Goal: Information Seeking & Learning: Check status

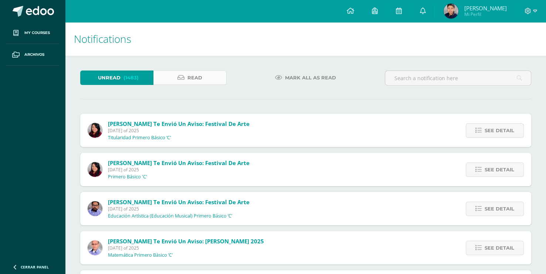
click at [190, 77] on span "Read" at bounding box center [194, 78] width 15 height 14
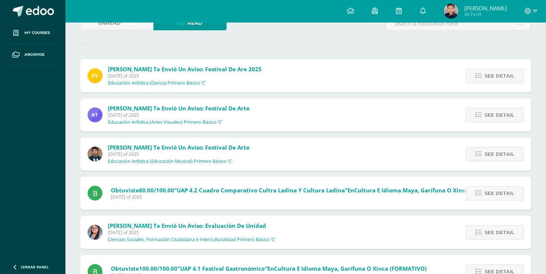
scroll to position [55, 0]
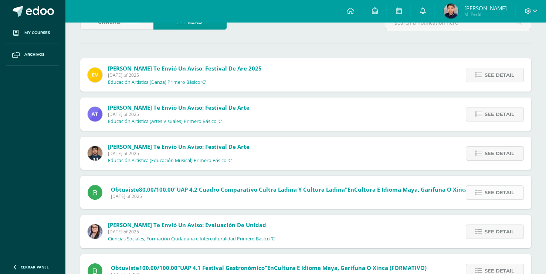
click at [480, 188] on link "See detail" at bounding box center [495, 193] width 58 height 14
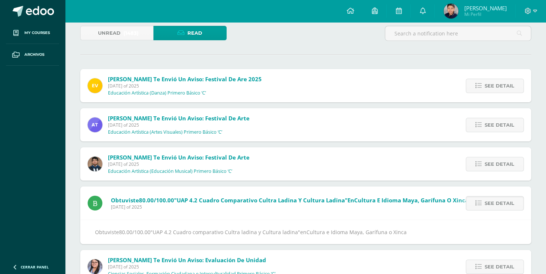
scroll to position [44, 0]
click at [97, 205] on span at bounding box center [95, 203] width 15 height 15
click at [91, 237] on div "Obtuviste 80.00/100.00 "UAP 4.2 Cuadro comparativo Cultra ladina y Cultura ladi…" at bounding box center [305, 232] width 451 height 24
click at [482, 8] on span "[PERSON_NAME]" at bounding box center [485, 7] width 43 height 7
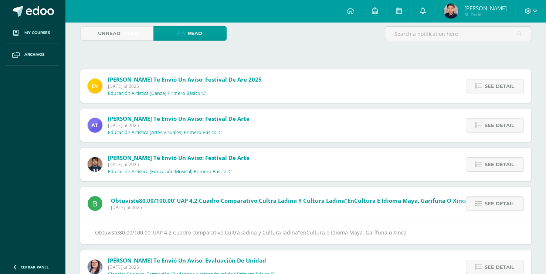
click at [482, 8] on span "[PERSON_NAME]" at bounding box center [485, 7] width 43 height 7
click at [483, 9] on span "[PERSON_NAME]" at bounding box center [485, 7] width 43 height 7
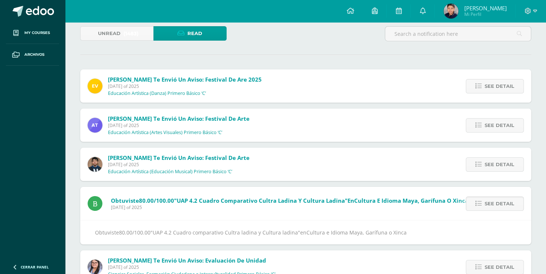
click at [483, 9] on span "[PERSON_NAME]" at bounding box center [485, 7] width 43 height 7
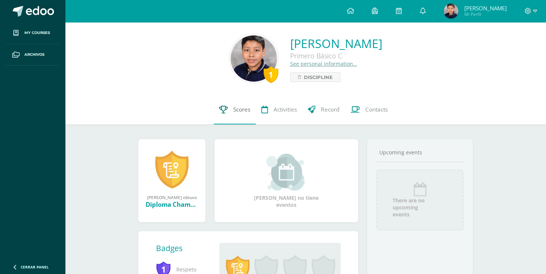
click at [225, 113] on icon at bounding box center [223, 110] width 9 height 8
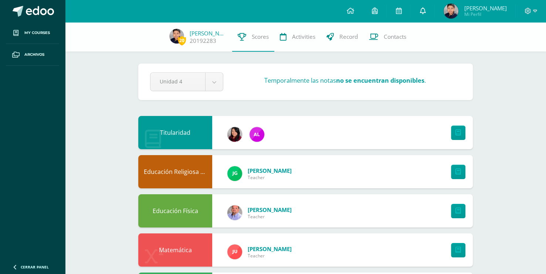
click at [434, 10] on link at bounding box center [423, 11] width 24 height 22
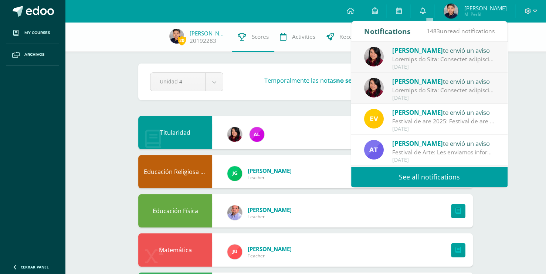
click at [379, 180] on link "See all notifications" at bounding box center [429, 177] width 156 height 20
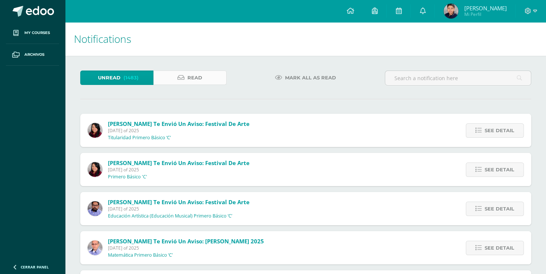
click at [170, 75] on link "Read" at bounding box center [189, 78] width 73 height 14
click at [171, 79] on link "Read" at bounding box center [189, 78] width 73 height 14
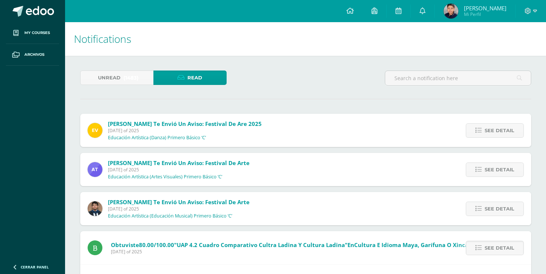
scroll to position [48, 0]
